Goal: Task Accomplishment & Management: Use online tool/utility

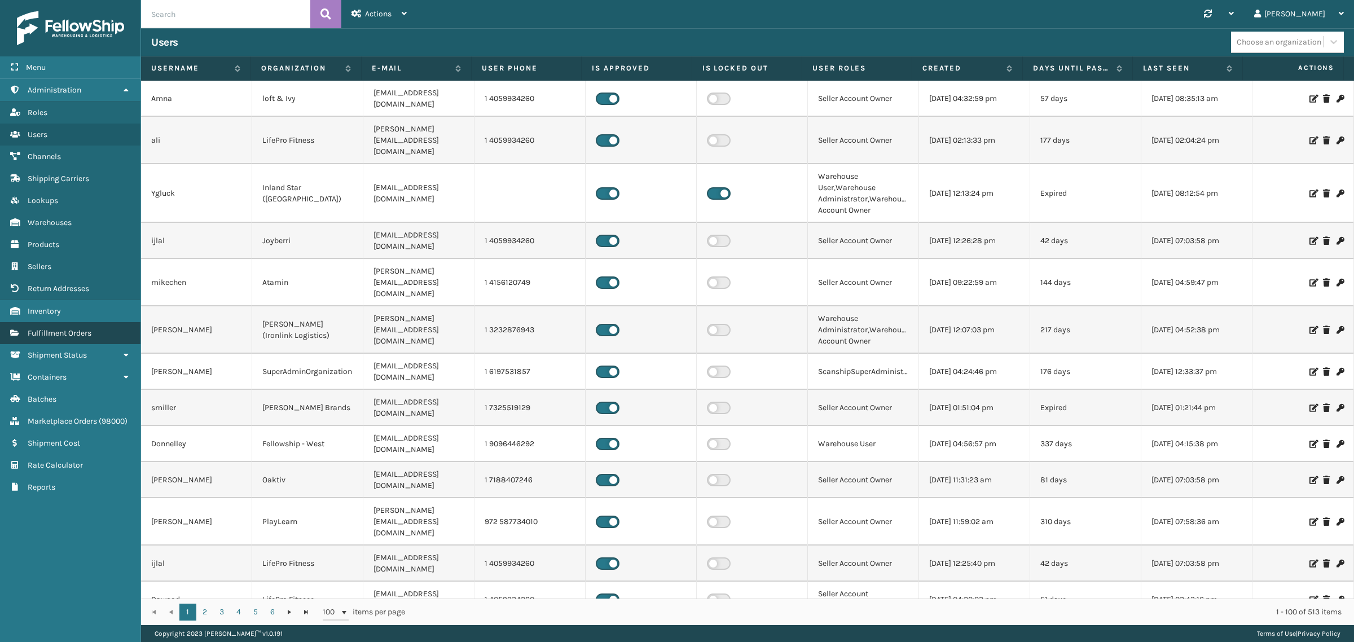
click at [75, 328] on span "Fulfillment Orders" at bounding box center [60, 333] width 64 height 10
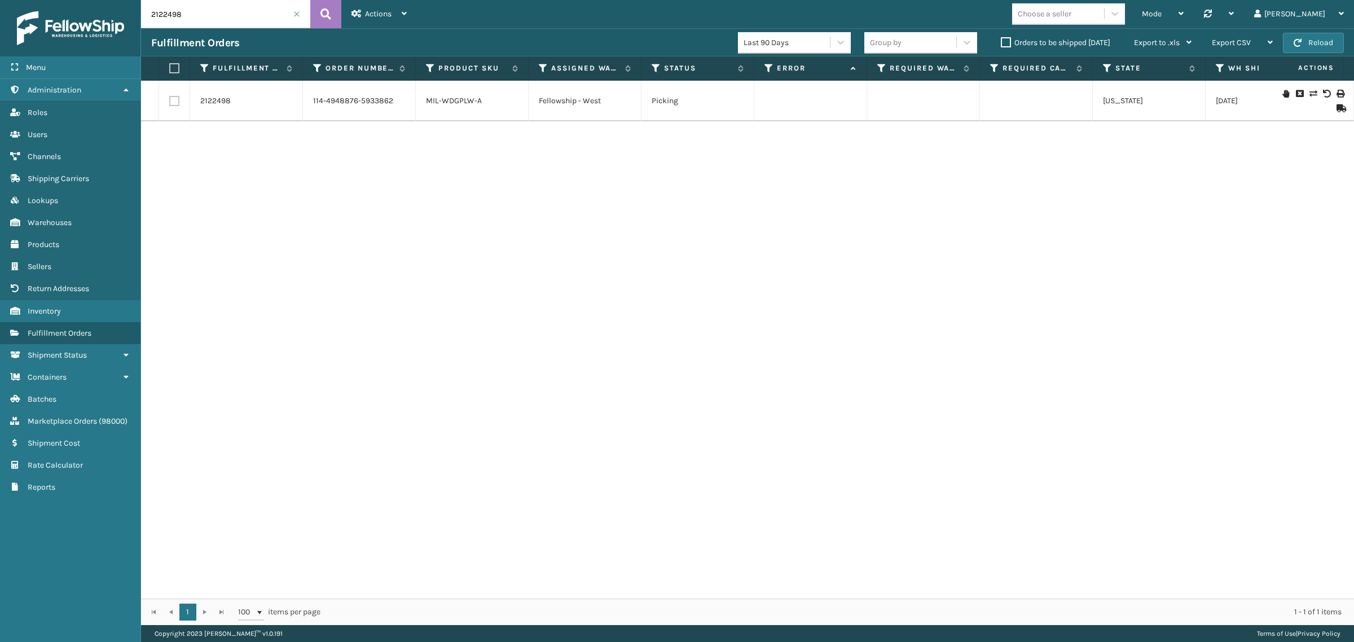
click at [379, 244] on div "2122498 114-4948876-5933862 MIL-WDGPLW-A Fellowship - West Picking [US_STATE] […" at bounding box center [747, 340] width 1213 height 518
click at [1003, 43] on label "Orders to be shipped [DATE]" at bounding box center [1055, 43] width 109 height 10
click at [1001, 43] on input "Orders to be shipped [DATE]" at bounding box center [1001, 39] width 1 height 7
click at [294, 14] on span at bounding box center [296, 14] width 7 height 7
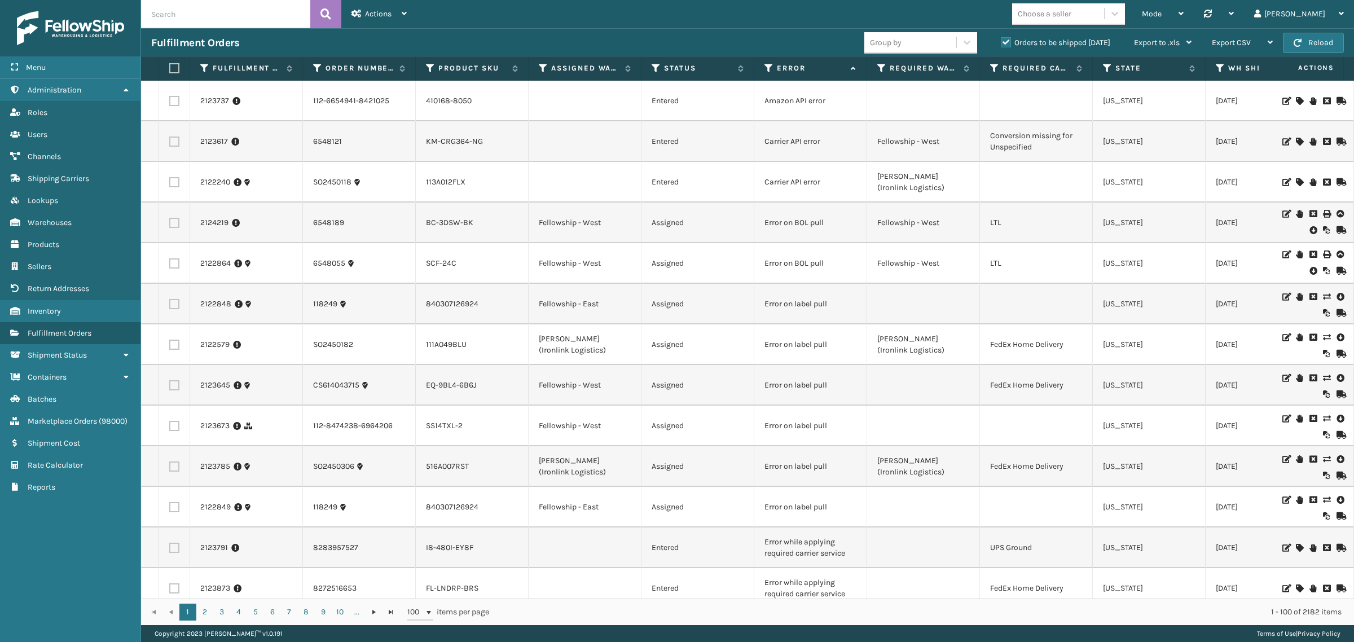
click at [1183, 20] on div "Mode" at bounding box center [1163, 14] width 42 height 28
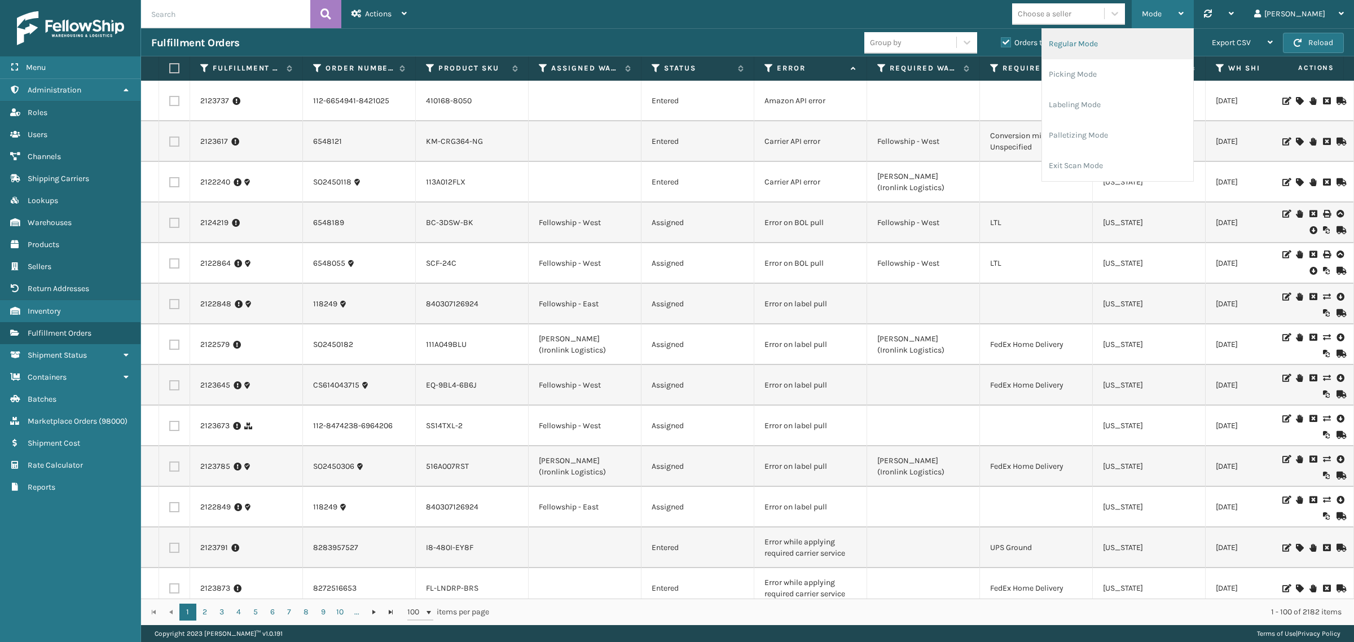
click at [1193, 50] on li "Regular Mode" at bounding box center [1117, 44] width 151 height 30
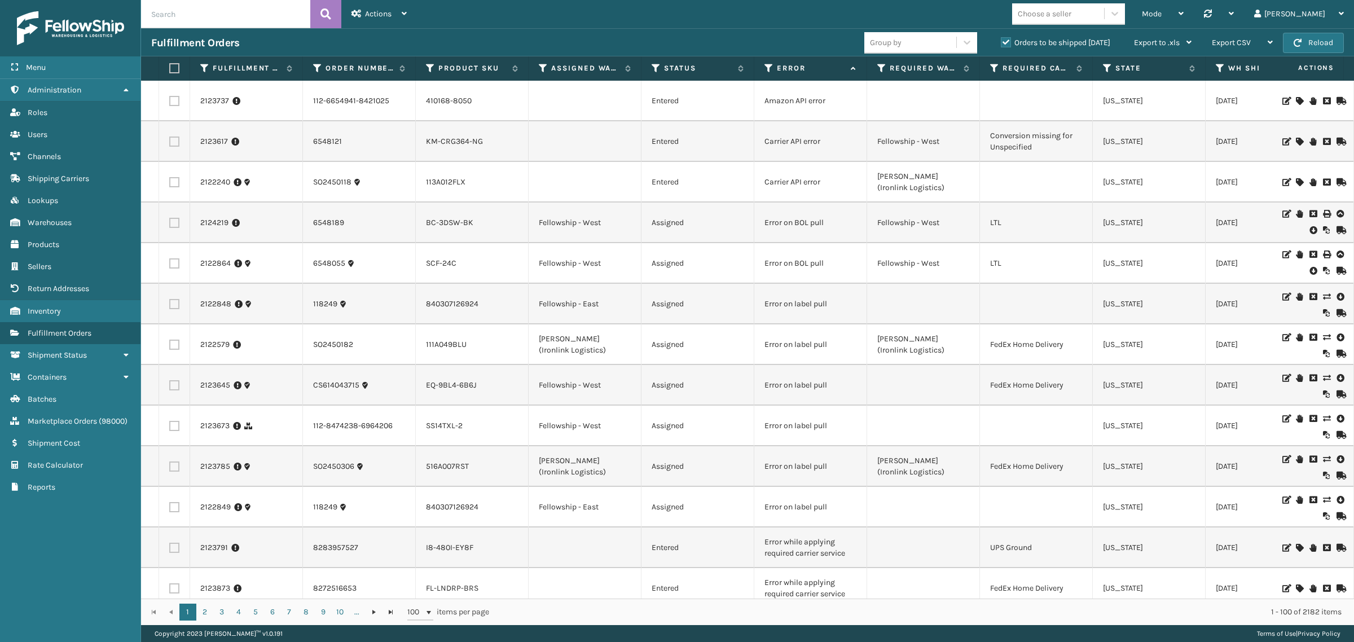
click at [385, 12] on span "Actions" at bounding box center [378, 14] width 27 height 10
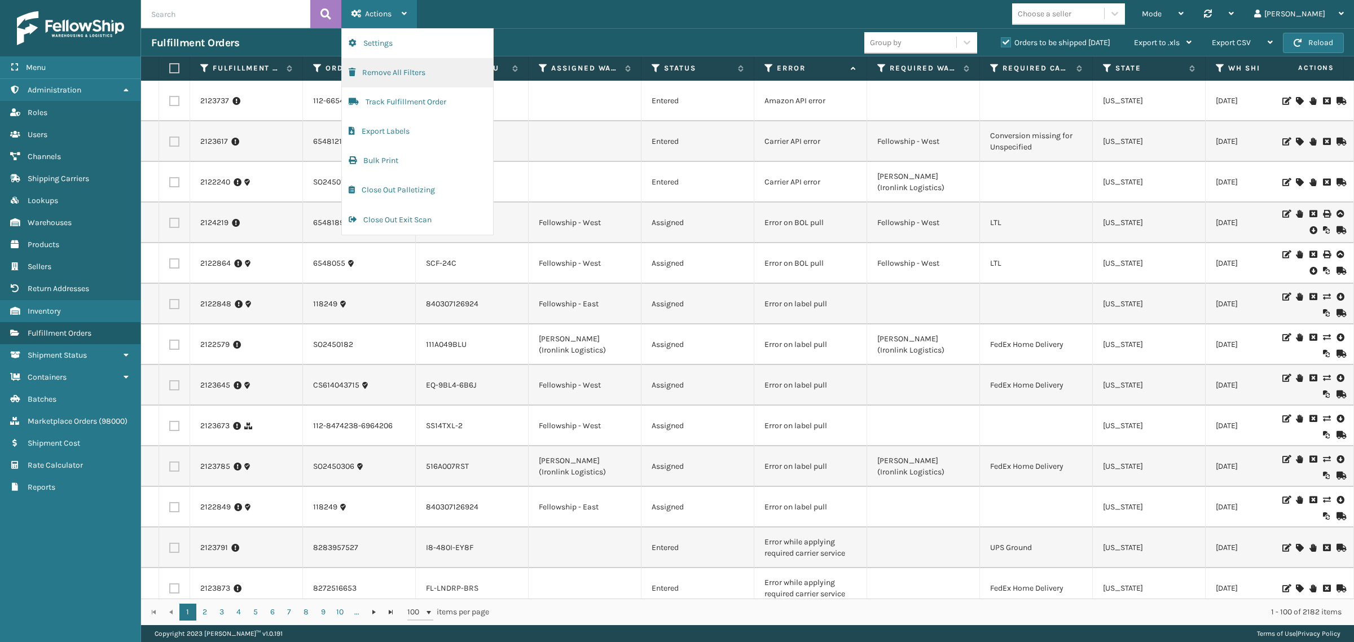
click at [385, 69] on button "Remove All Filters" at bounding box center [417, 72] width 151 height 29
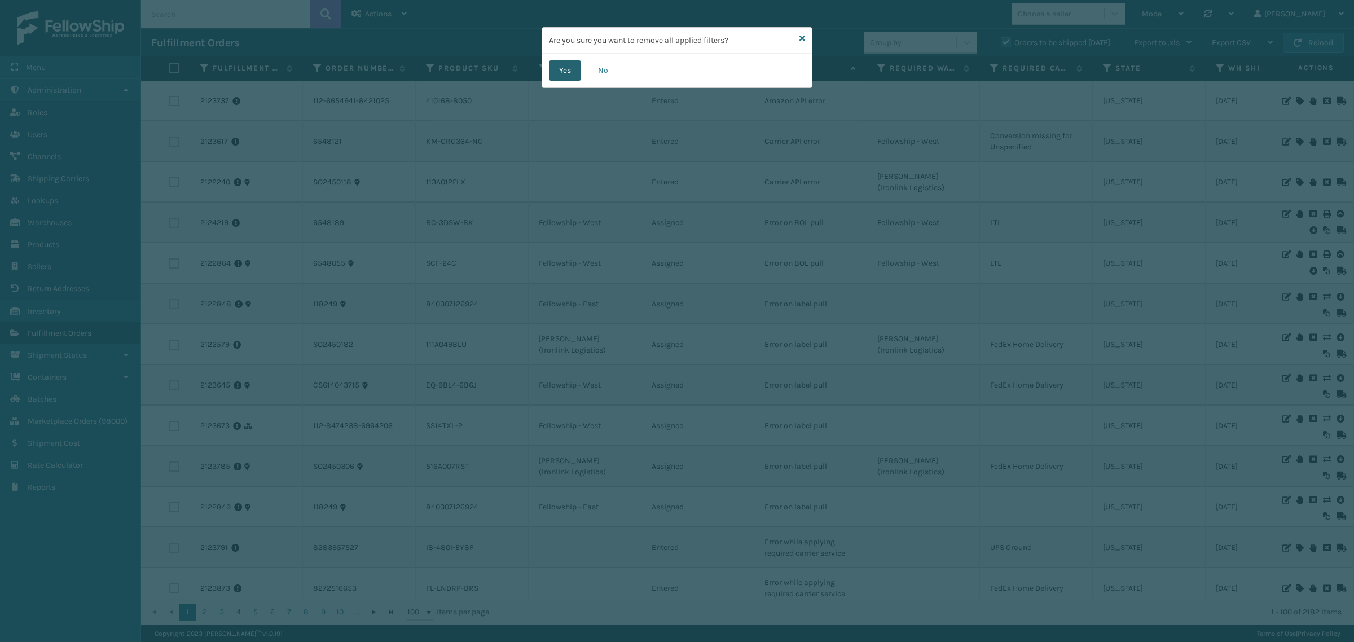
click at [561, 68] on button "Yes" at bounding box center [565, 70] width 32 height 20
